Goal: Information Seeking & Learning: Compare options

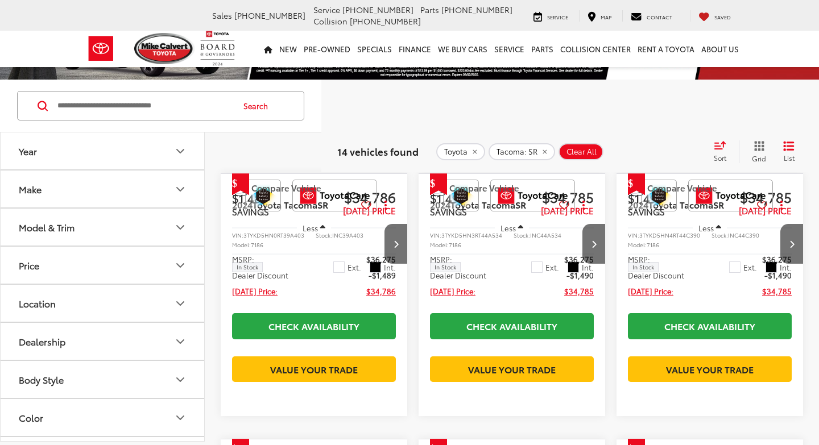
scroll to position [180, 0]
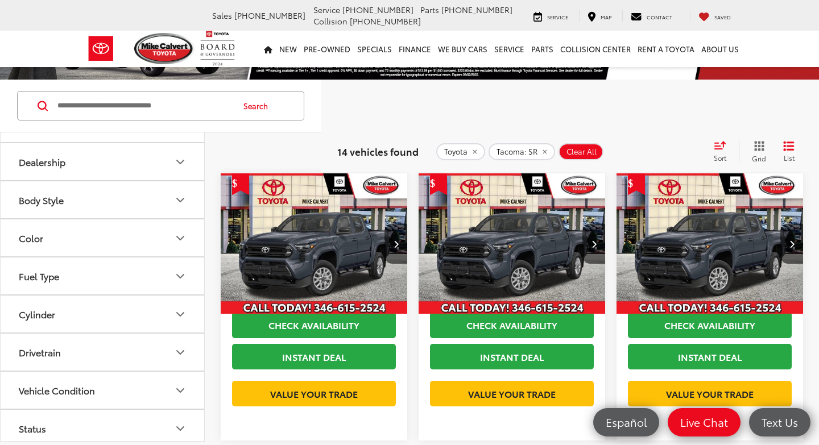
click at [181, 237] on icon "Color" at bounding box center [181, 239] width 14 height 14
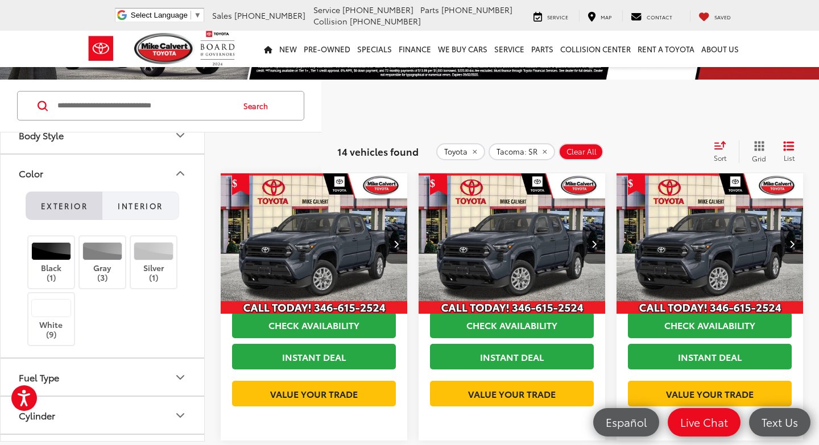
scroll to position [259, 0]
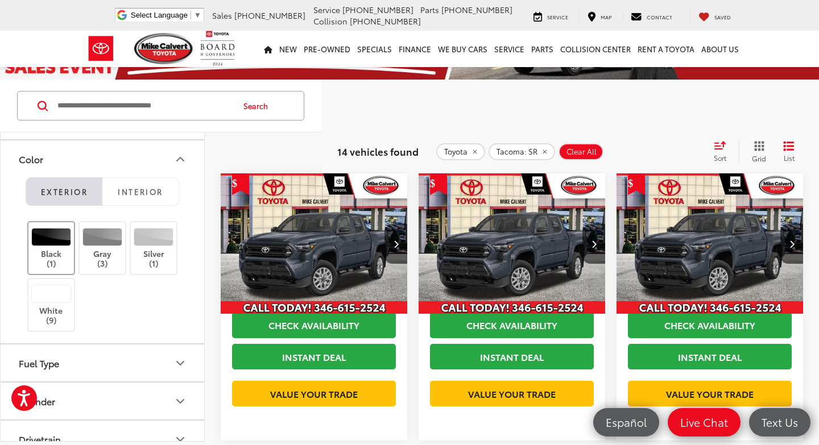
click at [46, 242] on div at bounding box center [51, 237] width 40 height 18
click at [104, 247] on label "Gray (3)" at bounding box center [103, 248] width 46 height 40
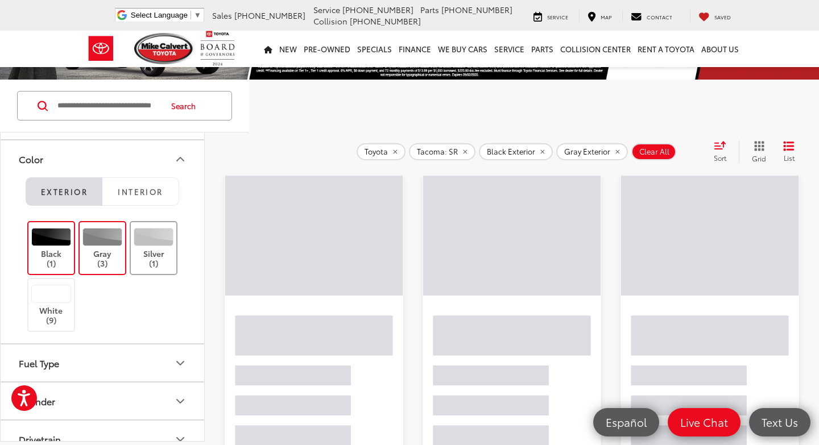
click at [155, 244] on div at bounding box center [154, 237] width 40 height 18
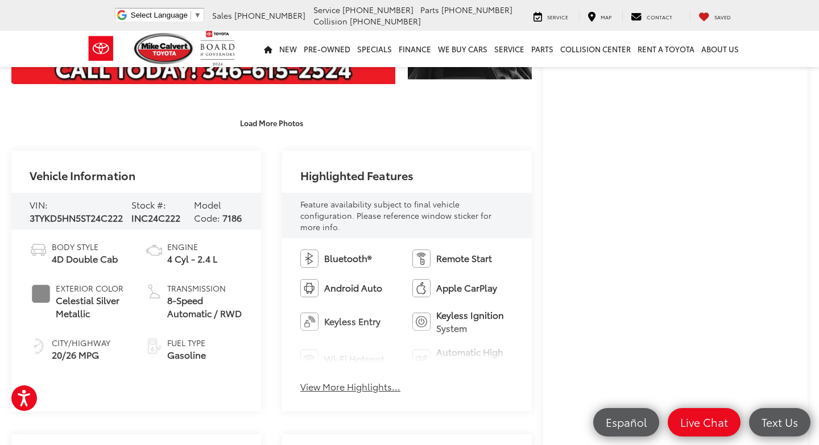
scroll to position [305, 0]
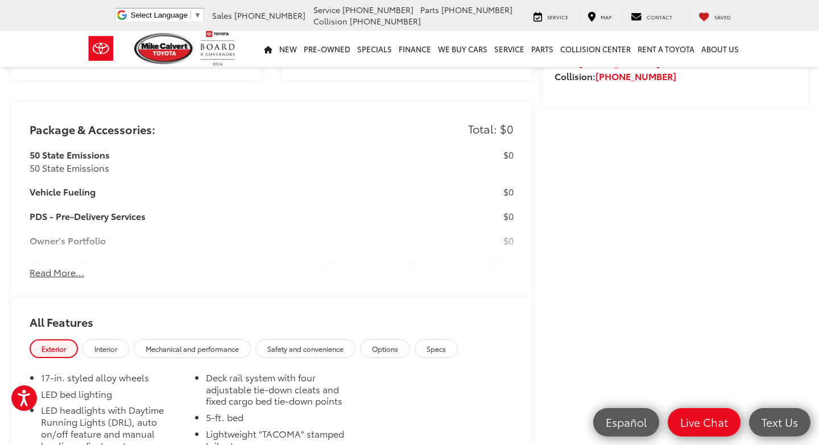
scroll to position [879, 0]
click at [60, 265] on button "Read More..." at bounding box center [57, 271] width 55 height 13
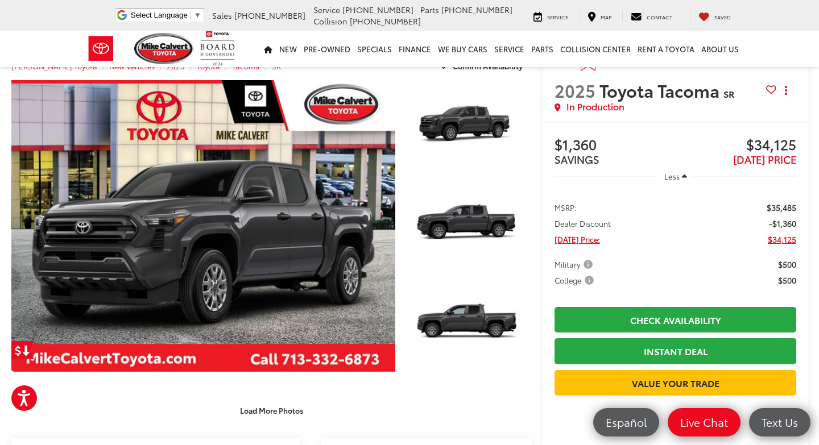
scroll to position [26, 0]
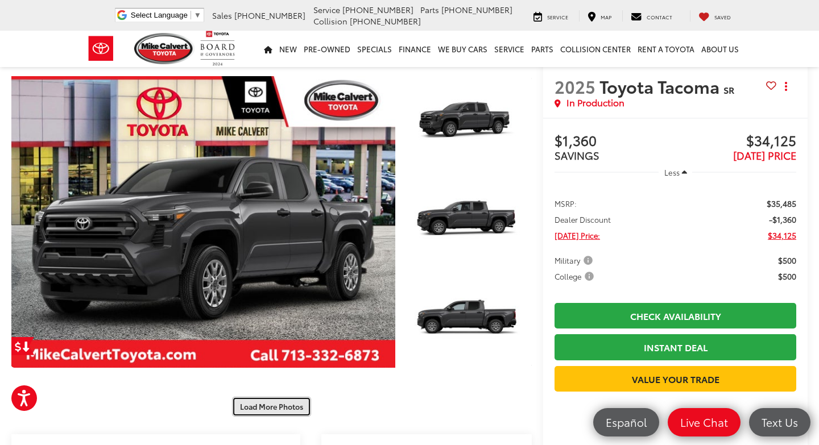
click at [283, 405] on button "Load More Photos" at bounding box center [271, 407] width 79 height 20
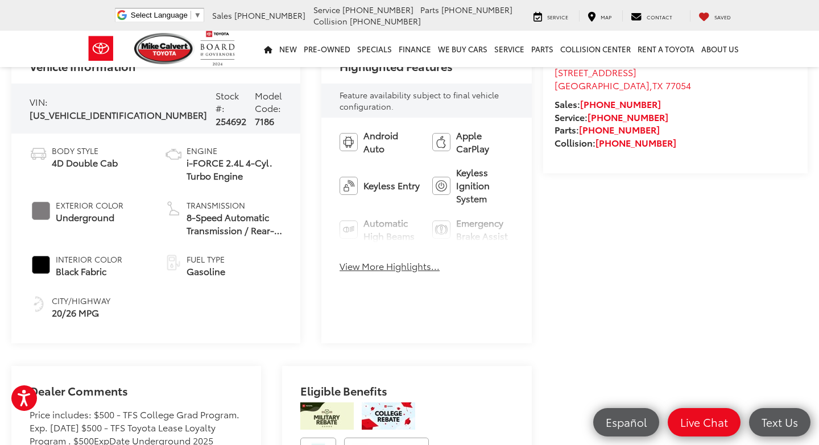
click at [283, 405] on div "Eligible Benefits" at bounding box center [407, 452] width 250 height 172
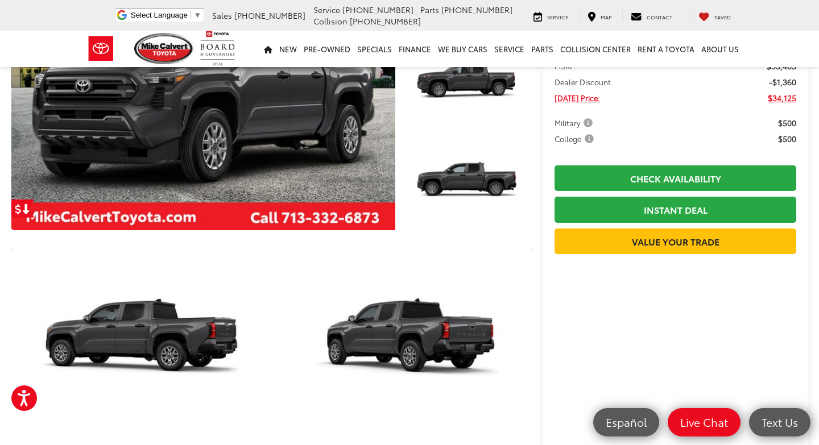
scroll to position [0, 0]
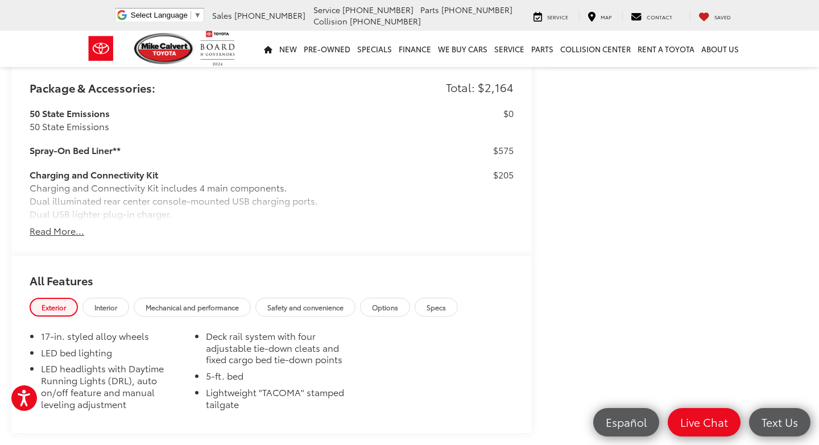
scroll to position [913, 0]
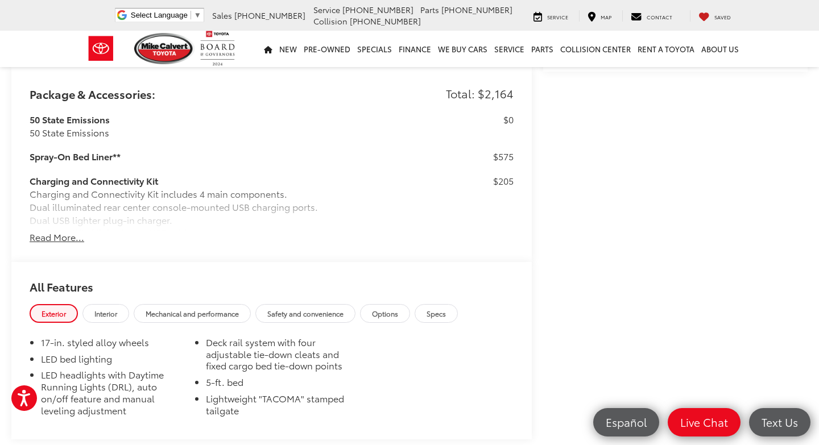
click at [63, 231] on button "Read More..." at bounding box center [57, 237] width 55 height 13
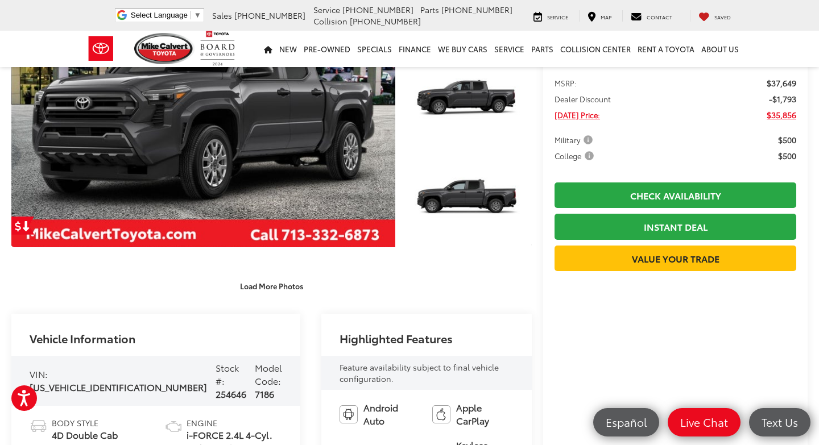
scroll to position [0, 0]
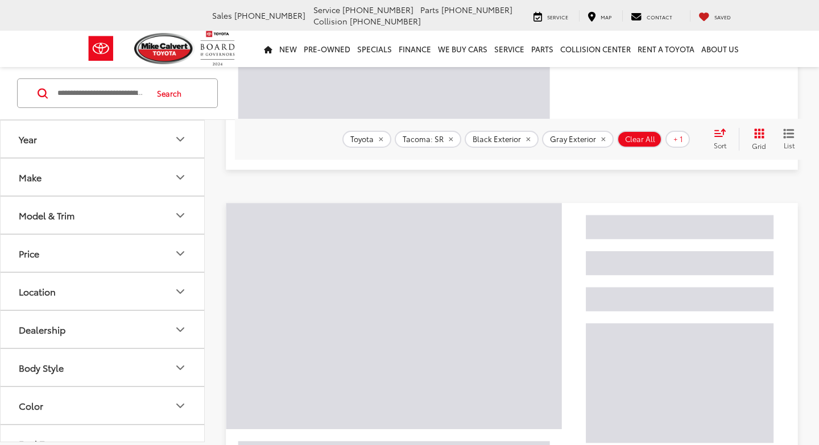
scroll to position [72, 0]
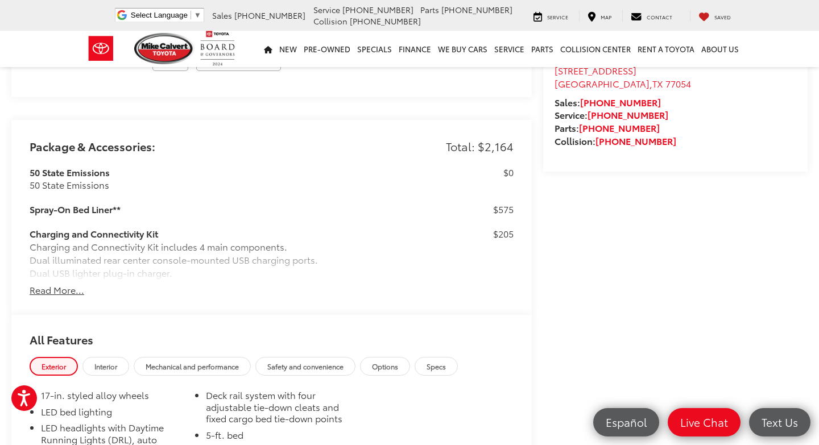
scroll to position [766, 0]
click at [68, 291] on button "Read More..." at bounding box center [57, 290] width 55 height 13
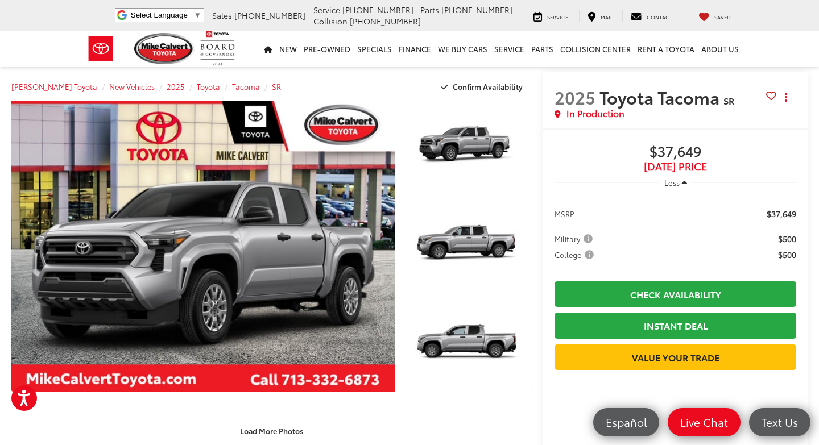
scroll to position [0, 0]
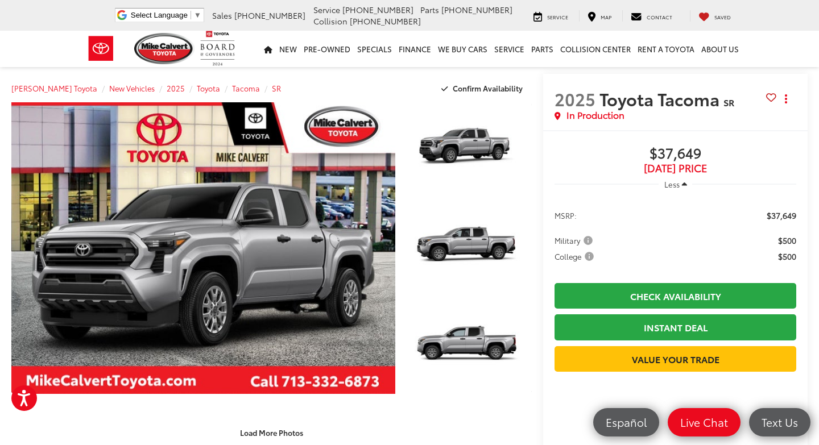
click at [588, 255] on span "College" at bounding box center [576, 256] width 42 height 11
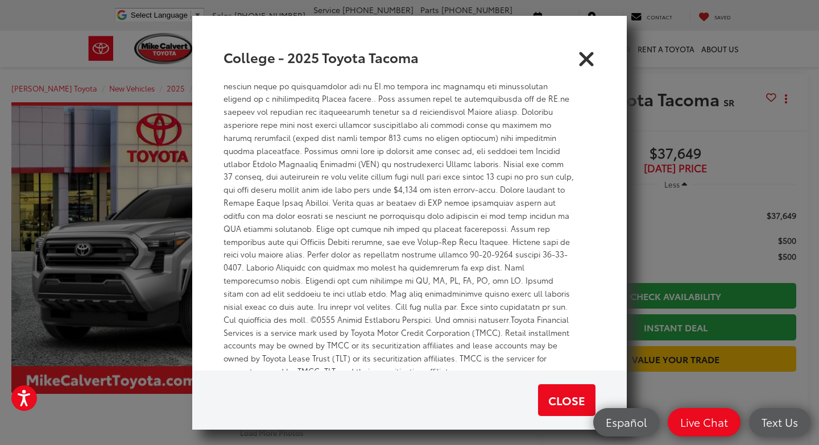
scroll to position [422, 0]
click at [588, 54] on icon "Close" at bounding box center [586, 56] width 18 height 18
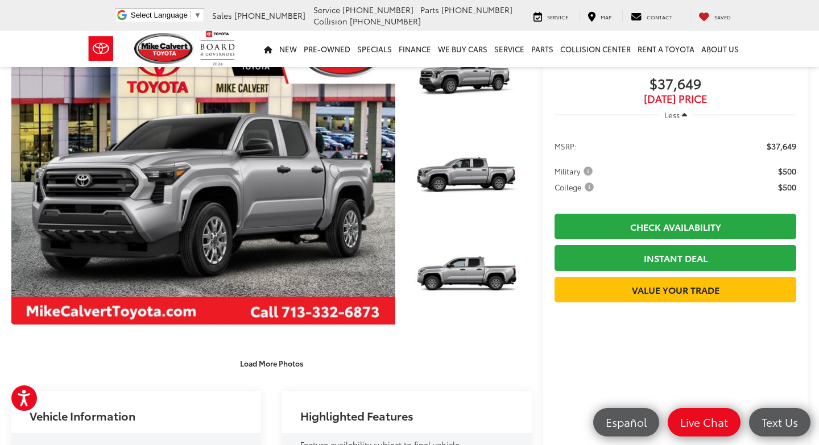
scroll to position [0, 0]
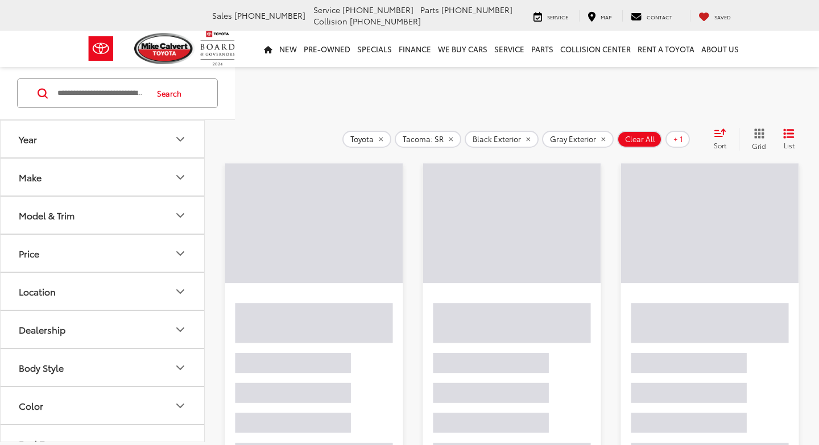
scroll to position [72, 0]
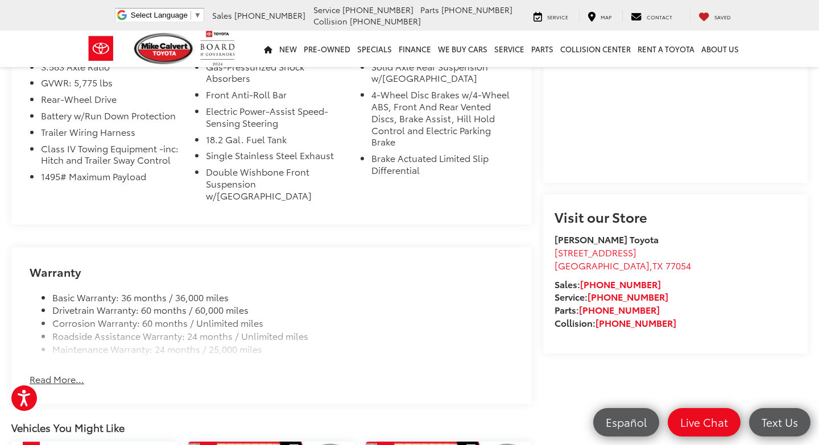
scroll to position [947, 0]
click at [61, 372] on button "Read More..." at bounding box center [57, 378] width 55 height 13
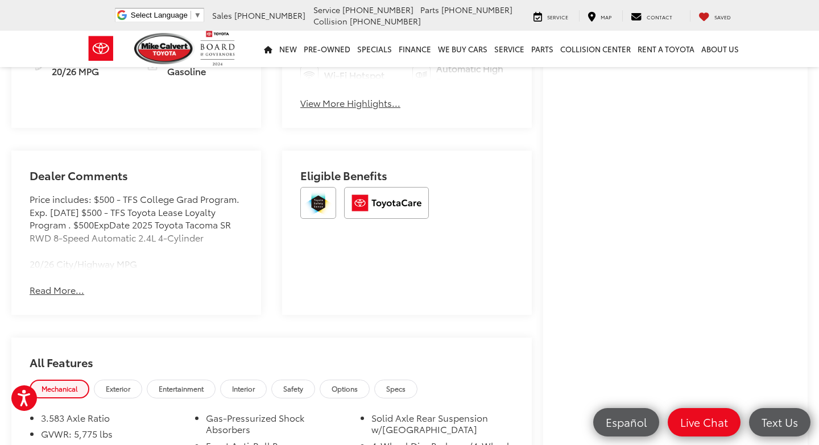
scroll to position [577, 0]
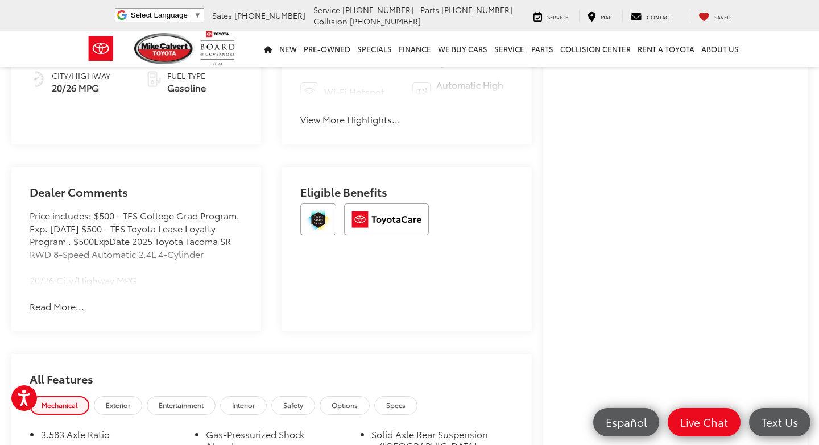
click at [73, 300] on button "Read More..." at bounding box center [57, 306] width 55 height 13
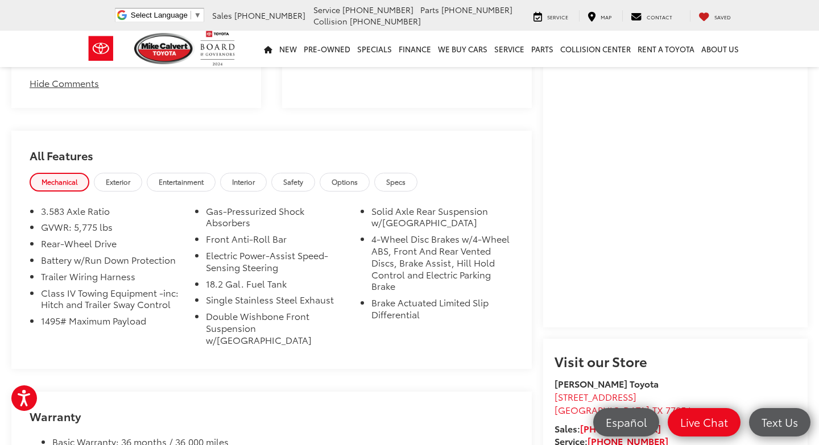
scroll to position [803, 0]
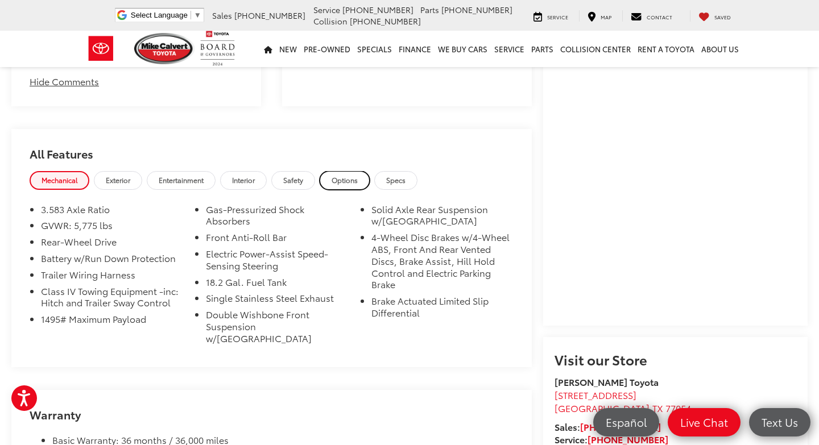
click at [354, 175] on span "Options" at bounding box center [345, 180] width 26 height 10
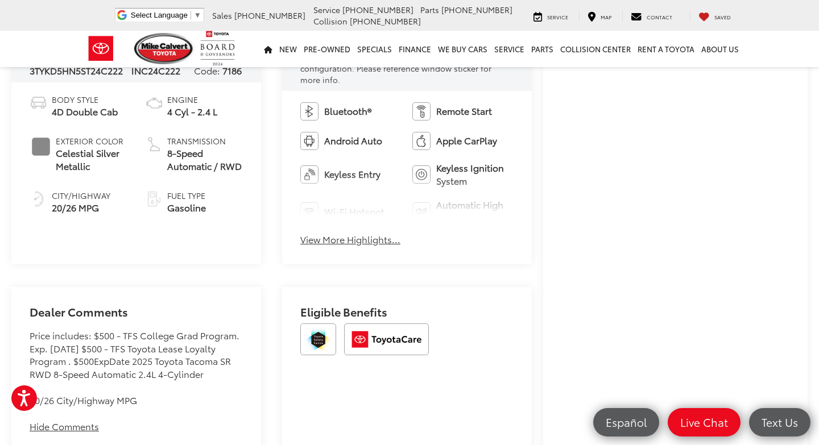
scroll to position [458, 0]
click at [355, 233] on button "View More Highlights..." at bounding box center [350, 239] width 100 height 13
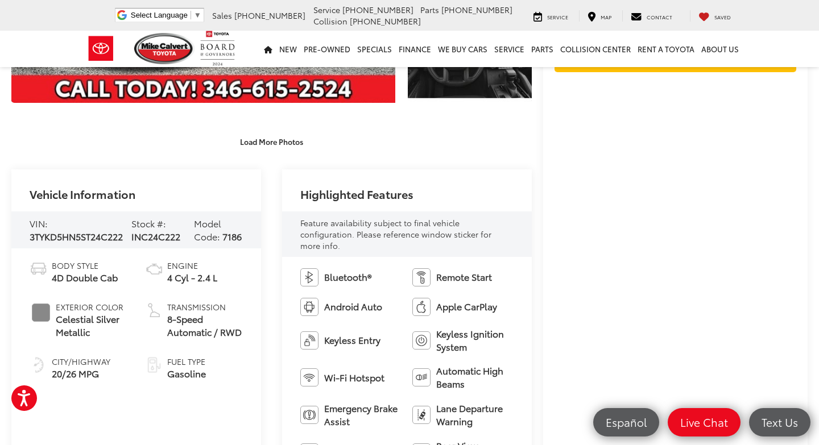
scroll to position [0, 0]
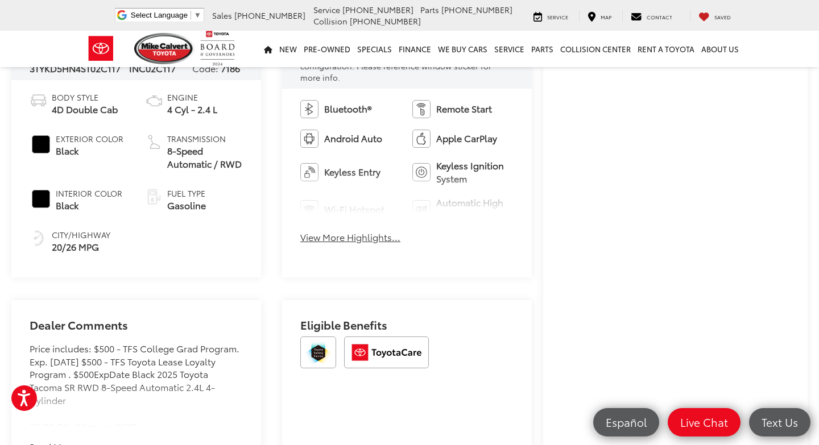
scroll to position [467, 0]
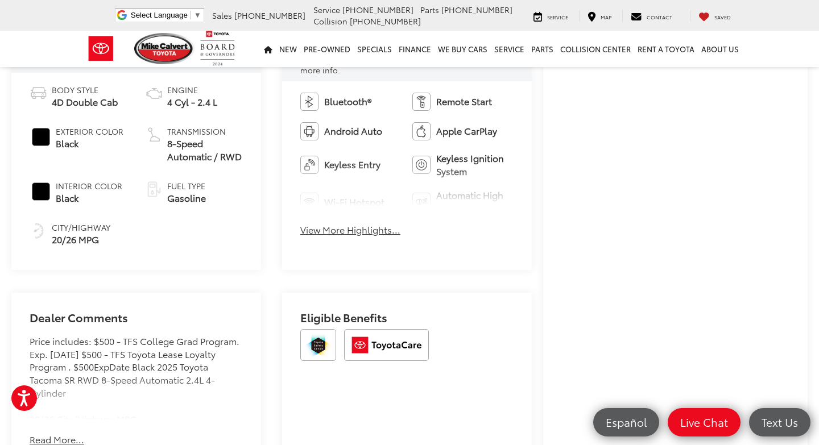
click at [387, 224] on button "View More Highlights..." at bounding box center [350, 230] width 100 height 13
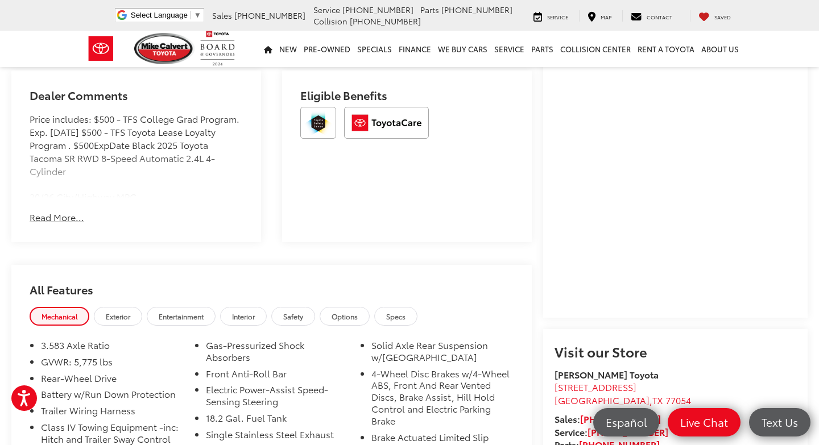
scroll to position [826, 0]
click at [67, 210] on button "Read More..." at bounding box center [57, 216] width 55 height 13
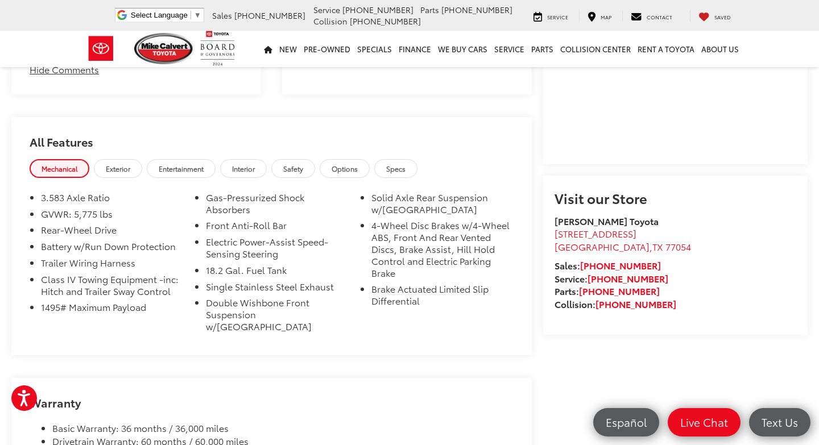
scroll to position [981, 0]
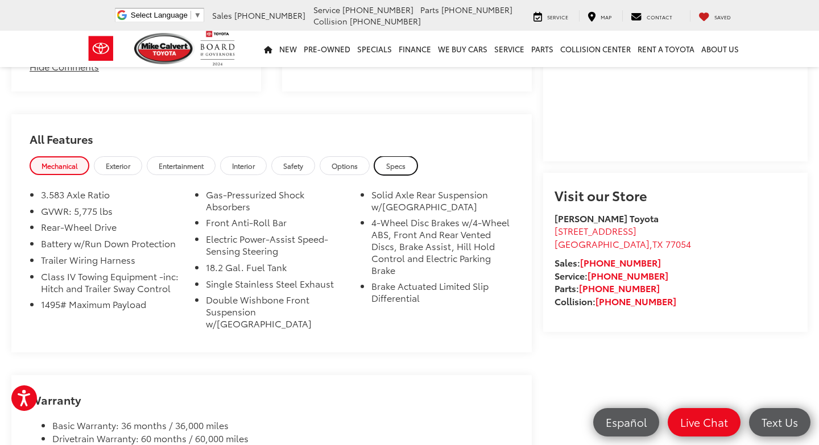
click at [401, 161] on span "Specs" at bounding box center [395, 166] width 19 height 10
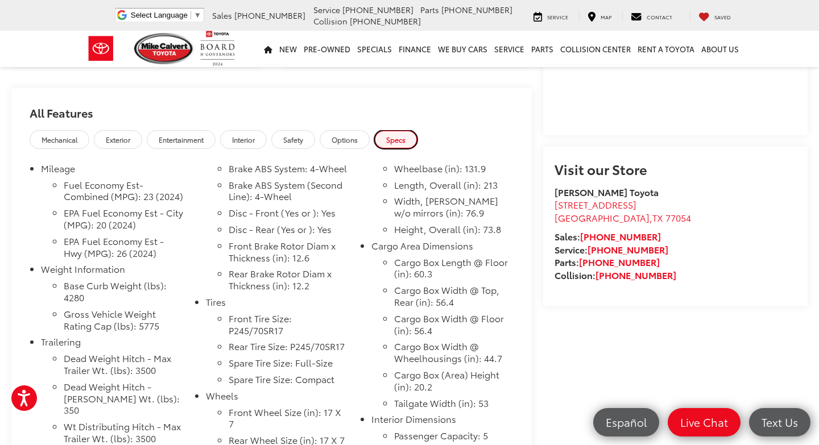
scroll to position [1000, 0]
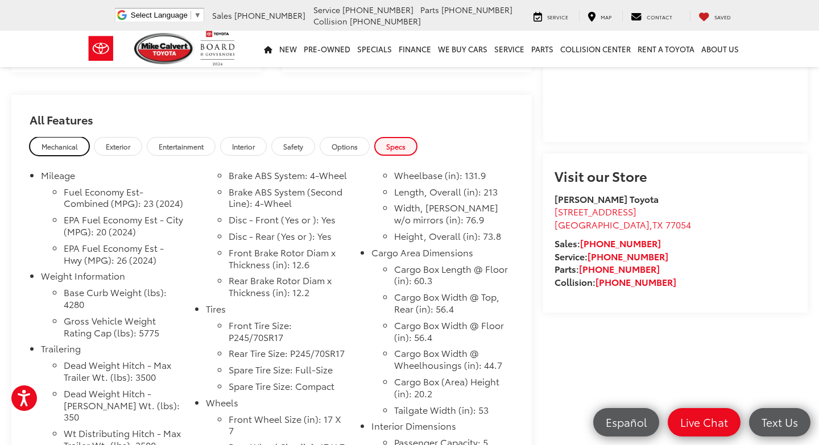
click at [68, 142] on span "Mechanical" at bounding box center [60, 147] width 36 height 10
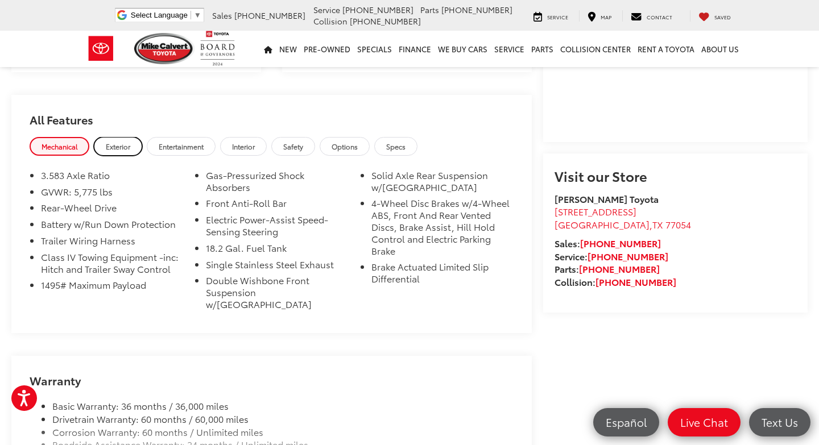
click at [125, 142] on span "Exterior" at bounding box center [118, 147] width 24 height 10
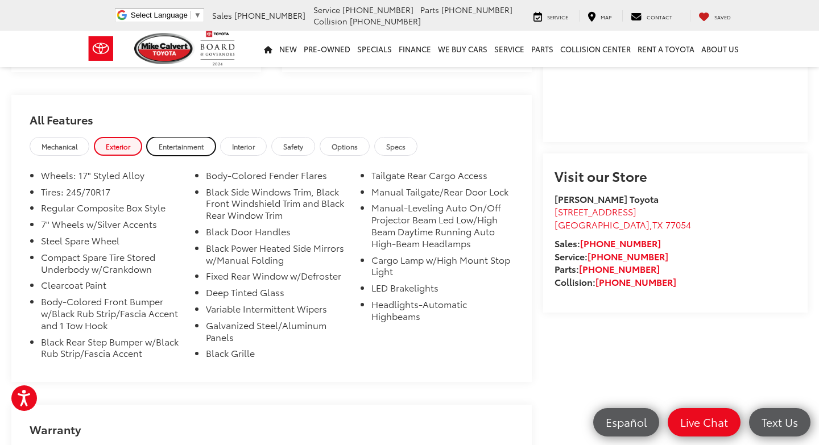
click at [185, 142] on span "Entertainment" at bounding box center [181, 147] width 45 height 10
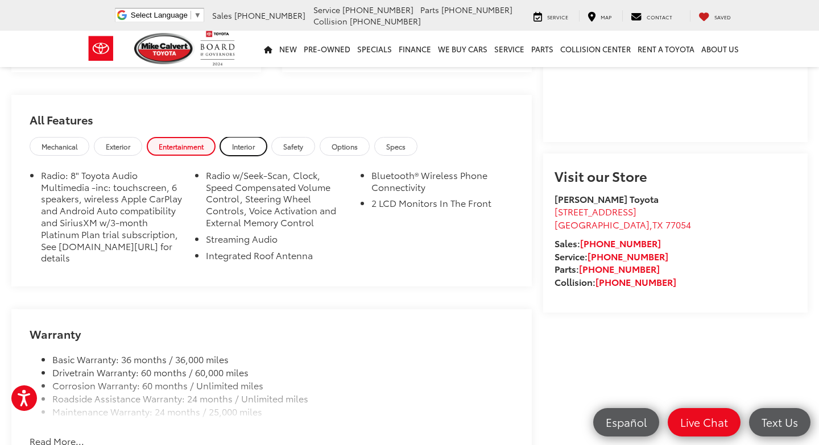
click at [244, 142] on span "Interior" at bounding box center [243, 147] width 23 height 10
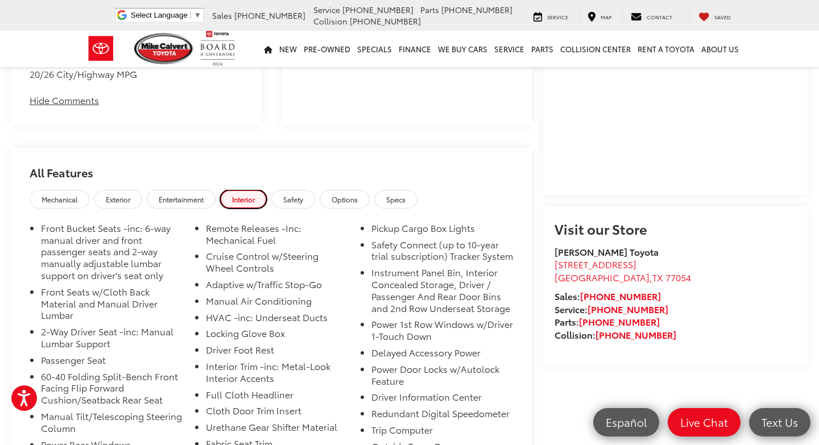
scroll to position [946, 0]
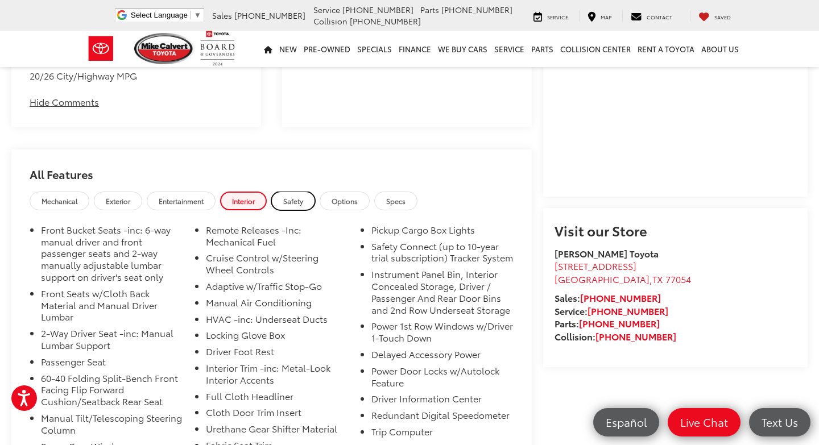
click at [299, 196] on span "Safety" at bounding box center [293, 201] width 20 height 10
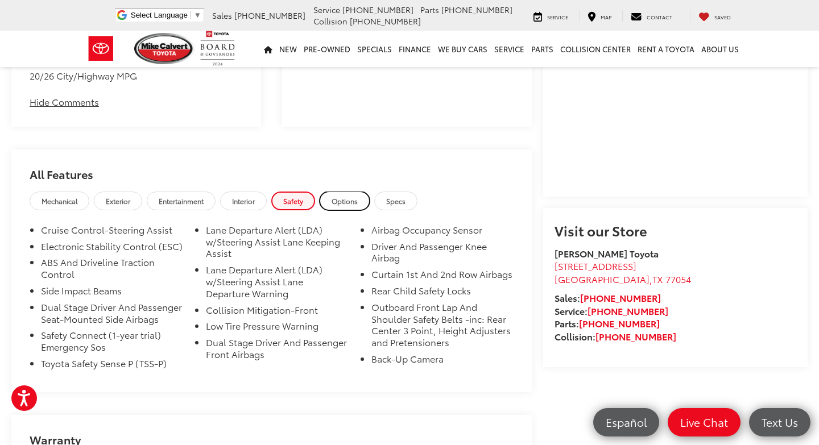
click at [358, 196] on span "Options" at bounding box center [345, 201] width 26 height 10
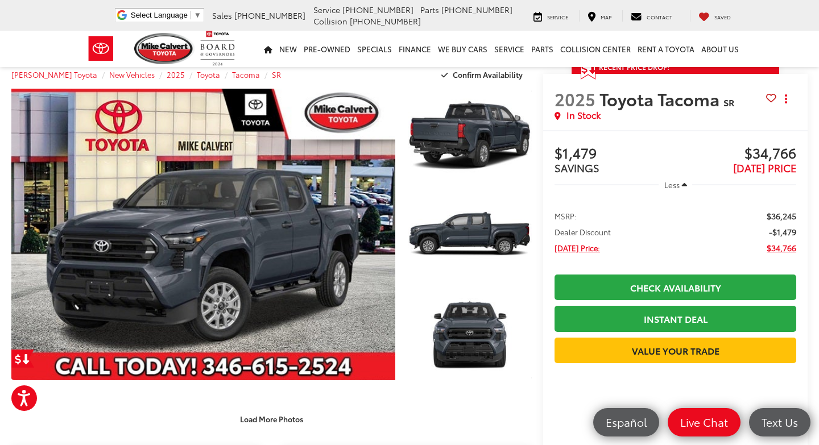
scroll to position [0, 0]
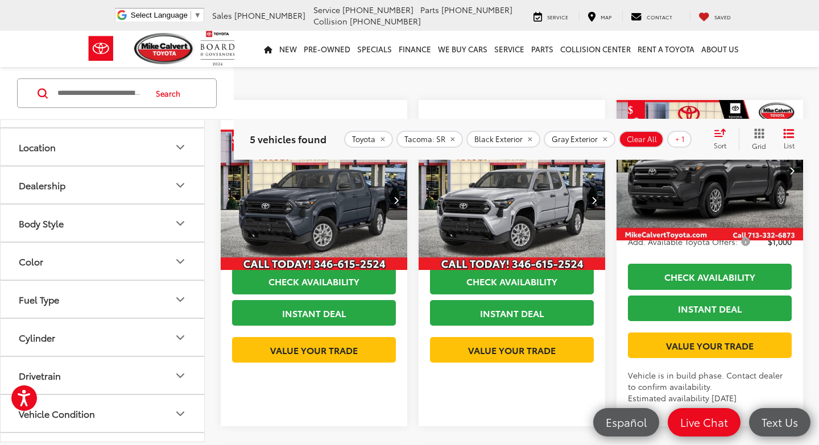
click at [181, 260] on icon "Color" at bounding box center [181, 262] width 14 height 14
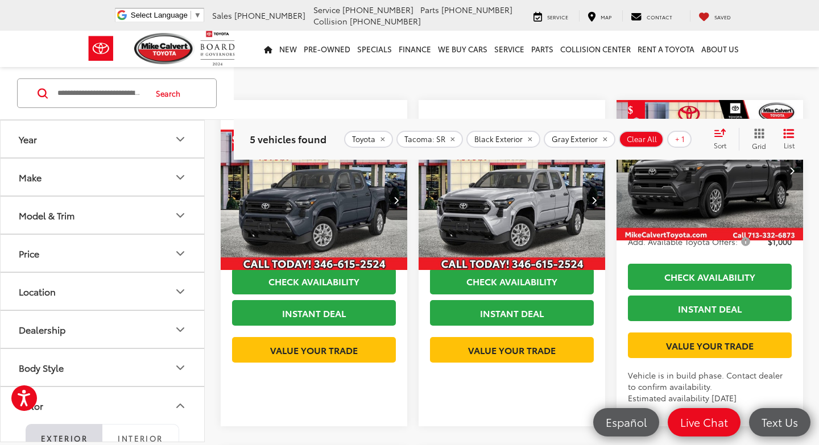
click at [179, 141] on icon "Year" at bounding box center [181, 140] width 14 height 14
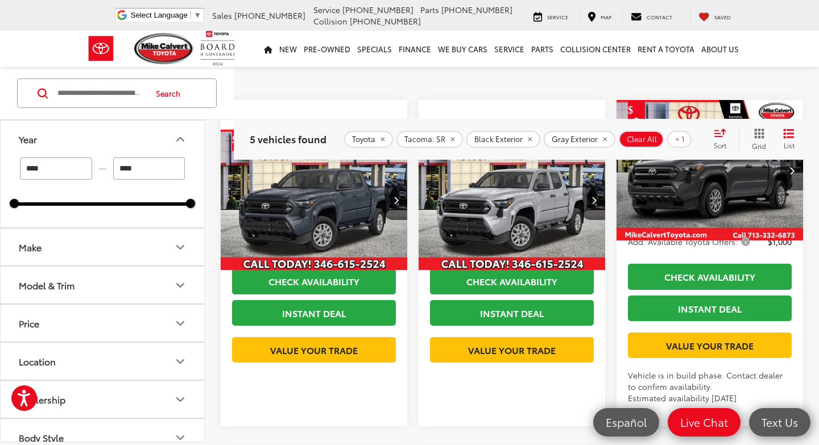
click at [179, 141] on icon "Year" at bounding box center [181, 140] width 14 height 14
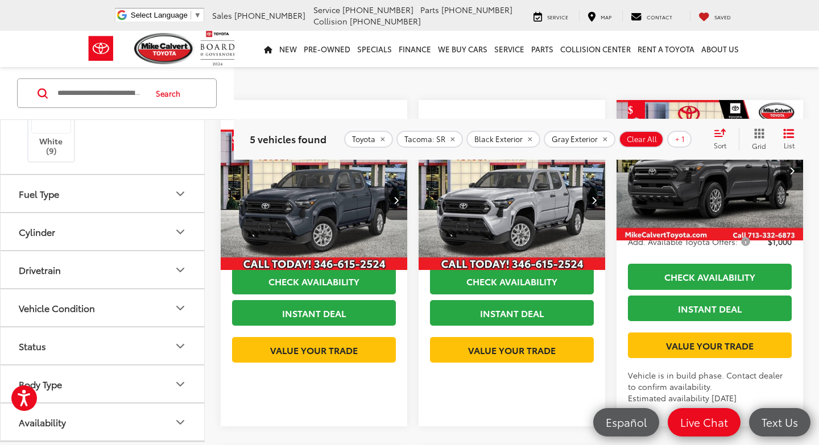
scroll to position [454, 0]
click at [181, 230] on icon "Drivetrain" at bounding box center [181, 232] width 14 height 14
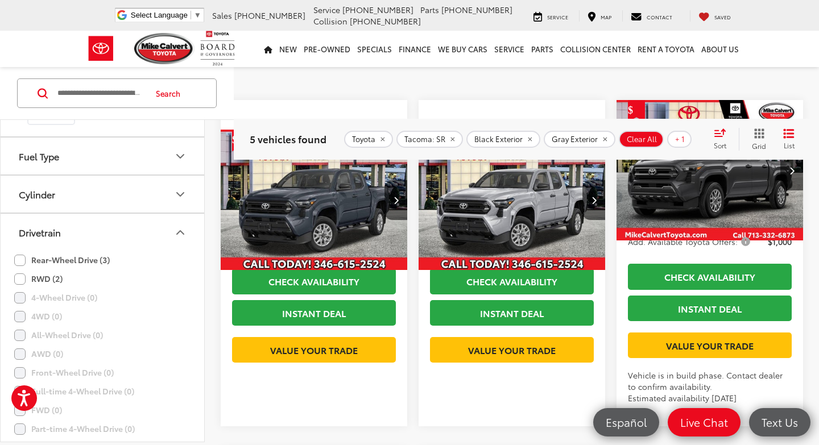
click at [181, 230] on icon "Drivetrain" at bounding box center [181, 232] width 14 height 14
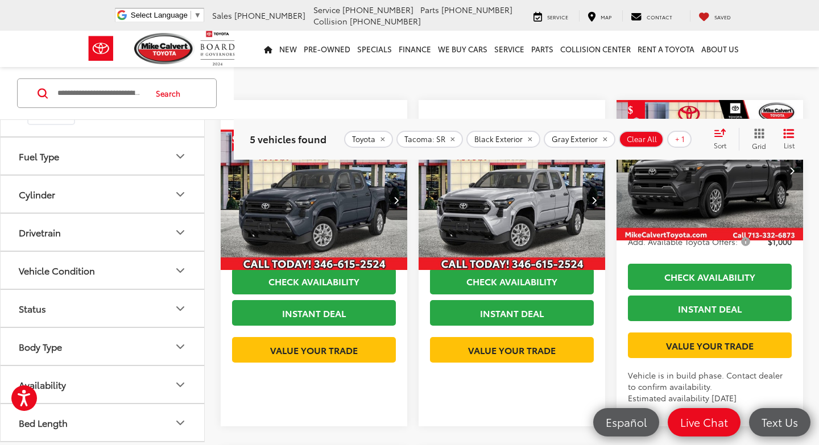
click at [180, 272] on icon "Vehicle Condition" at bounding box center [180, 270] width 7 height 3
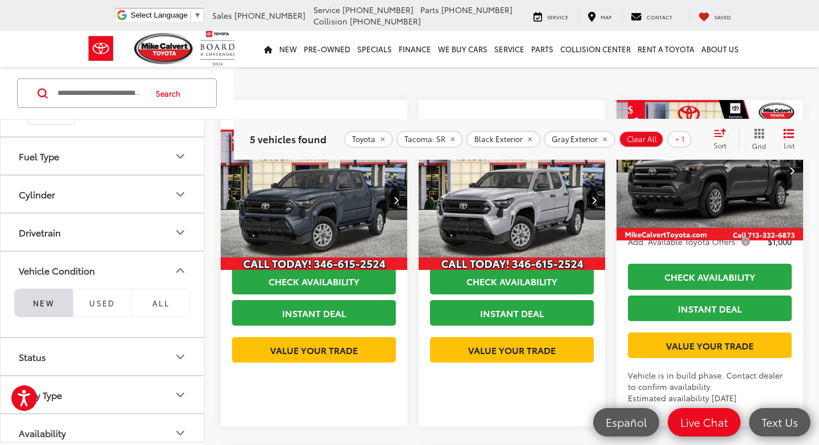
click at [180, 272] on icon "Vehicle Condition" at bounding box center [181, 270] width 14 height 14
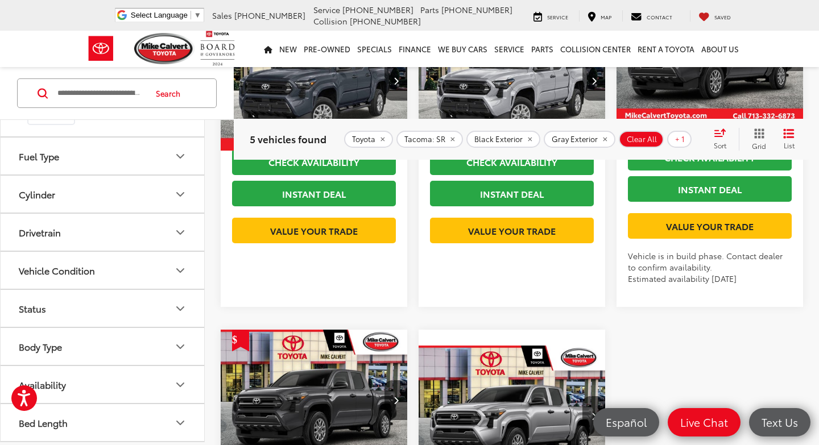
scroll to position [253, 0]
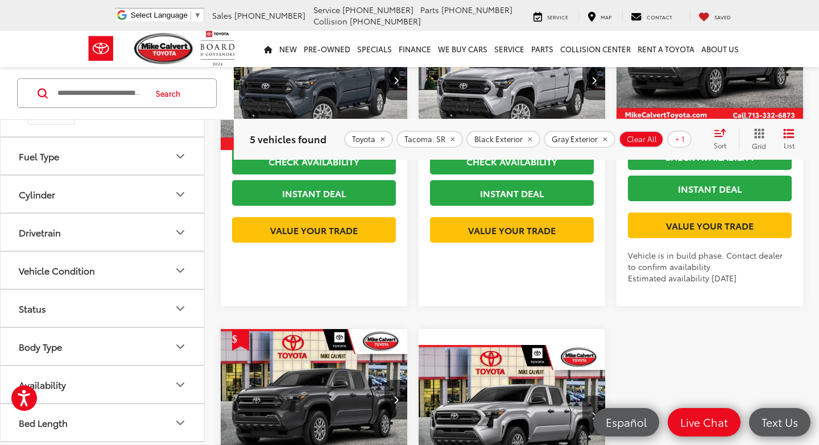
click at [179, 308] on icon "Status" at bounding box center [181, 309] width 14 height 14
click at [179, 308] on icon "Status" at bounding box center [180, 308] width 7 height 3
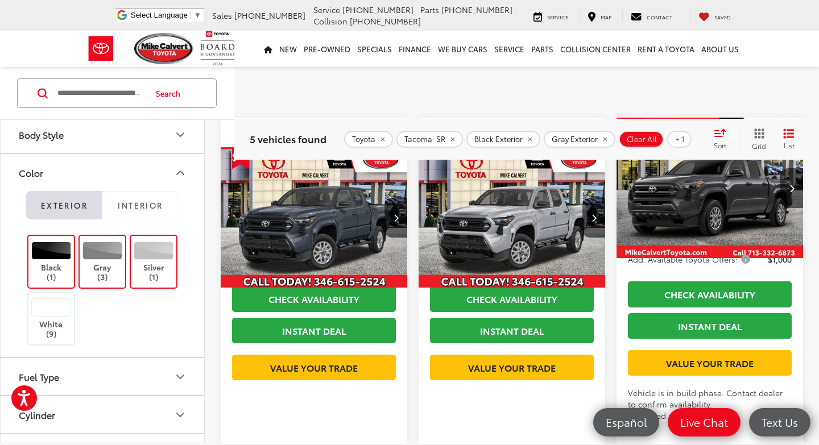
scroll to position [0, 0]
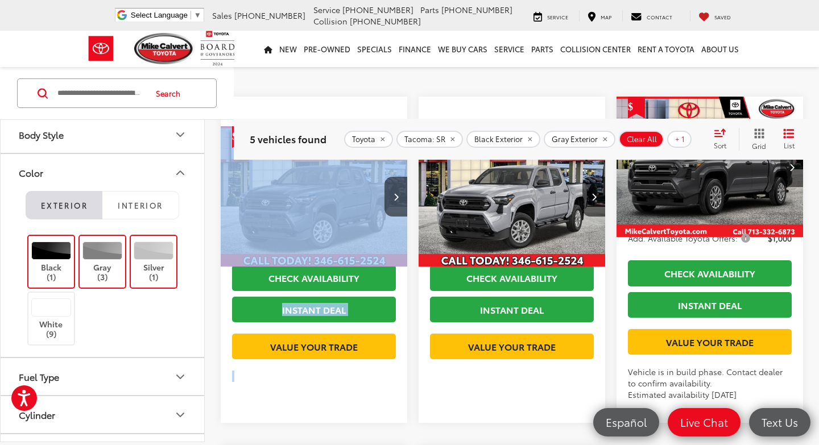
scroll to position [63, 0]
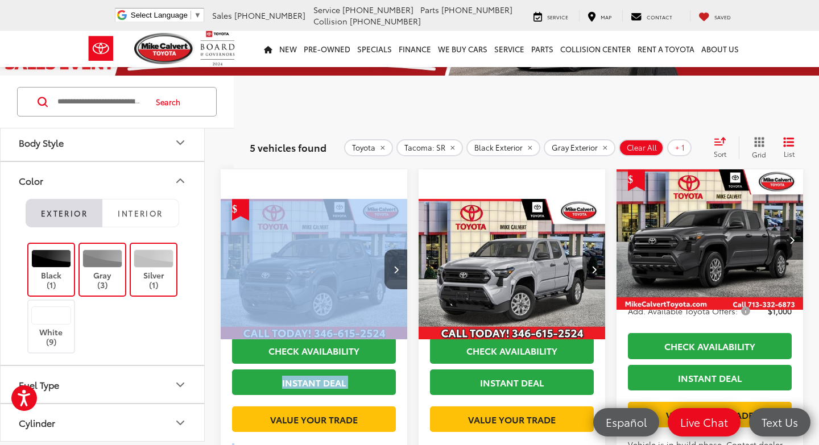
click at [539, 301] on img "2025 Toyota Tacoma SR 0" at bounding box center [512, 269] width 188 height 141
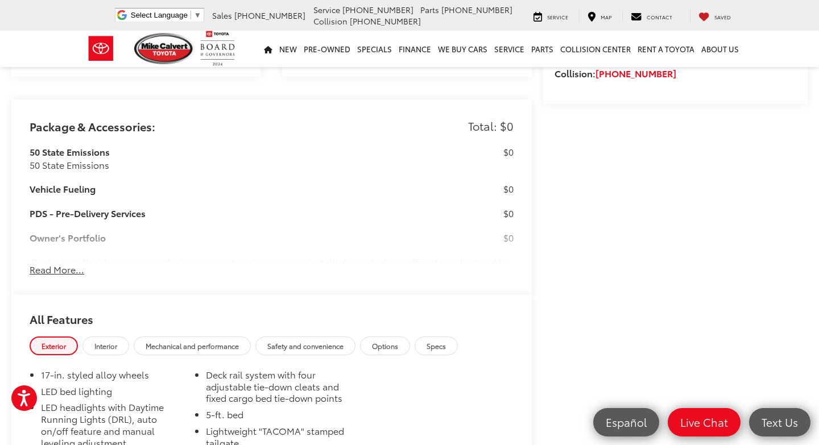
scroll to position [886, 0]
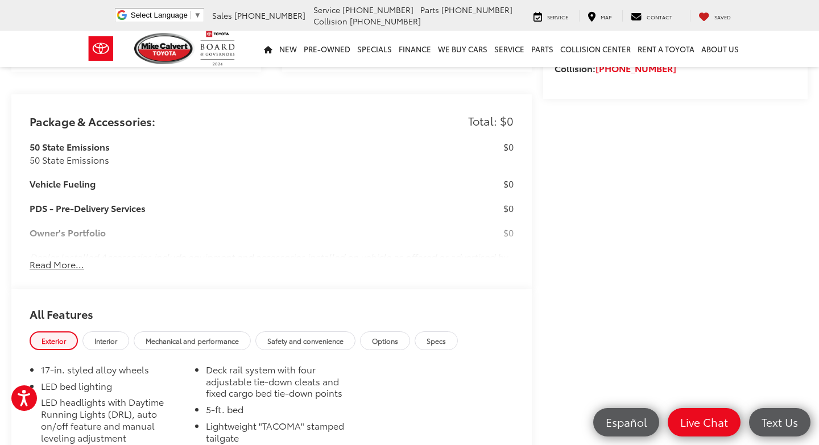
click at [52, 258] on button "Read More..." at bounding box center [57, 264] width 55 height 13
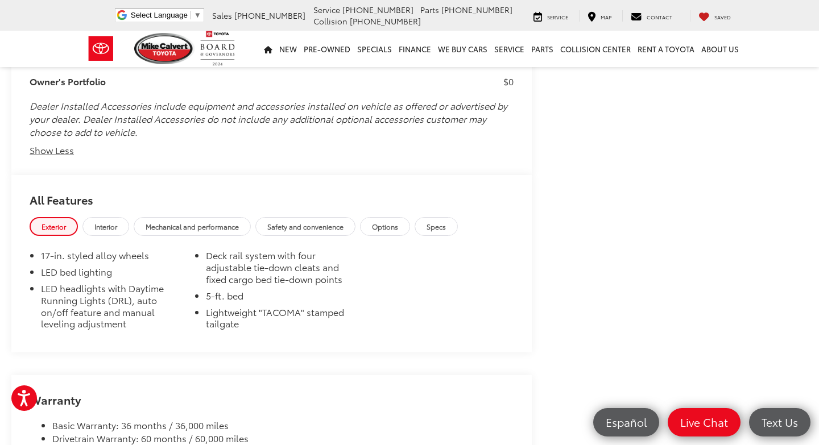
scroll to position [1038, 0]
click at [394, 216] on link "Options" at bounding box center [385, 225] width 50 height 19
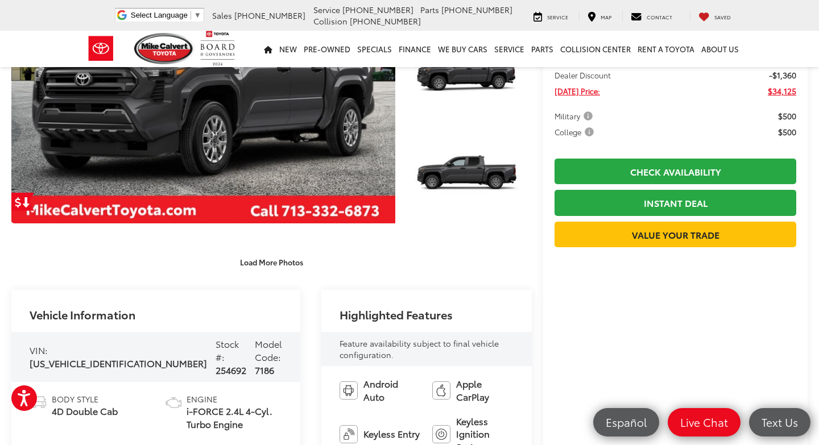
scroll to position [0, 0]
